Goal: Find specific page/section

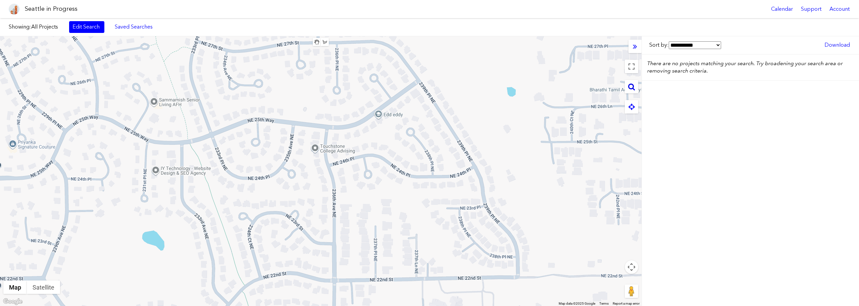
click at [633, 87] on icon at bounding box center [631, 86] width 7 height 7
paste input "**********"
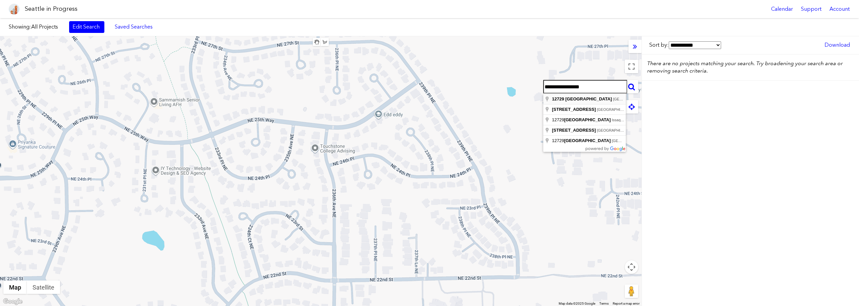
type input "**********"
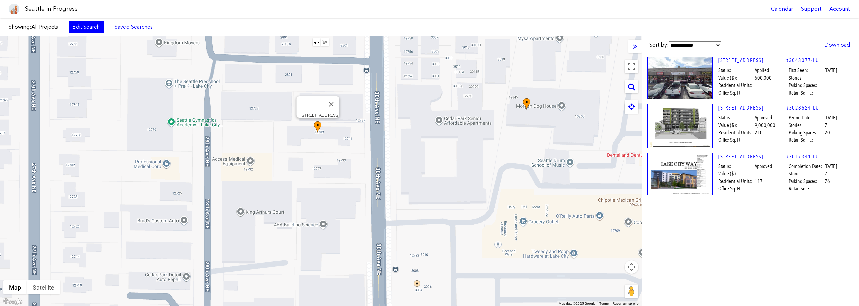
click at [316, 124] on img at bounding box center [317, 127] width 7 height 12
